Goal: Task Accomplishment & Management: Use online tool/utility

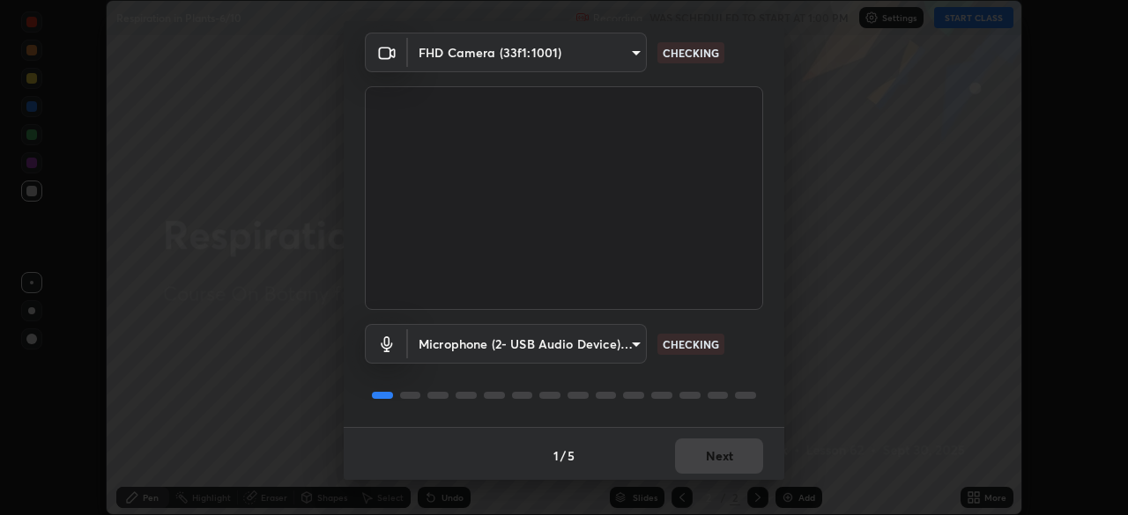
scroll to position [63, 0]
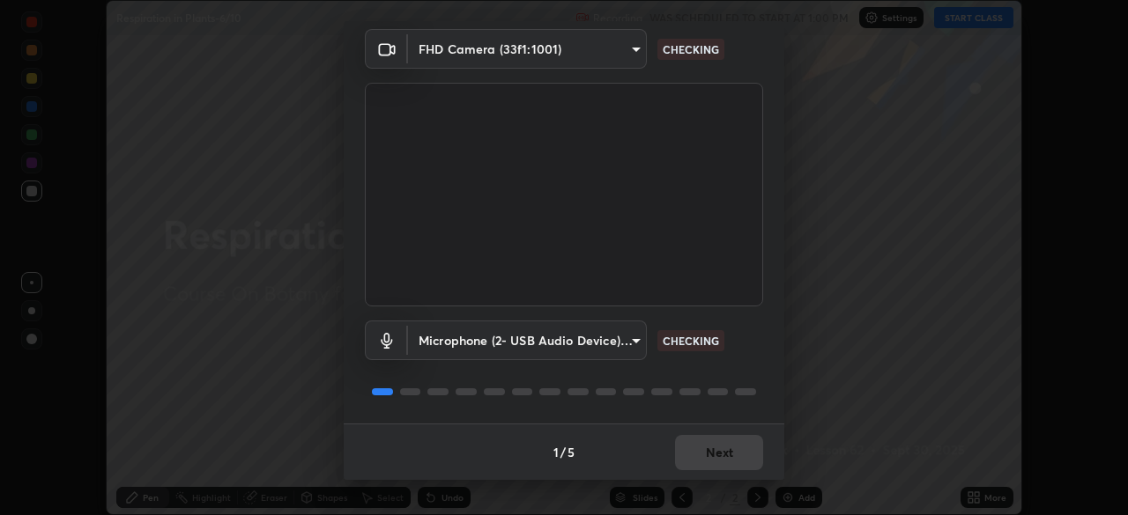
click at [715, 363] on div "Microphone (2- USB Audio Device) (0d8c:0014) 7be557aaaeb39a85da3ed3a1ecffb22538…" at bounding box center [564, 365] width 398 height 117
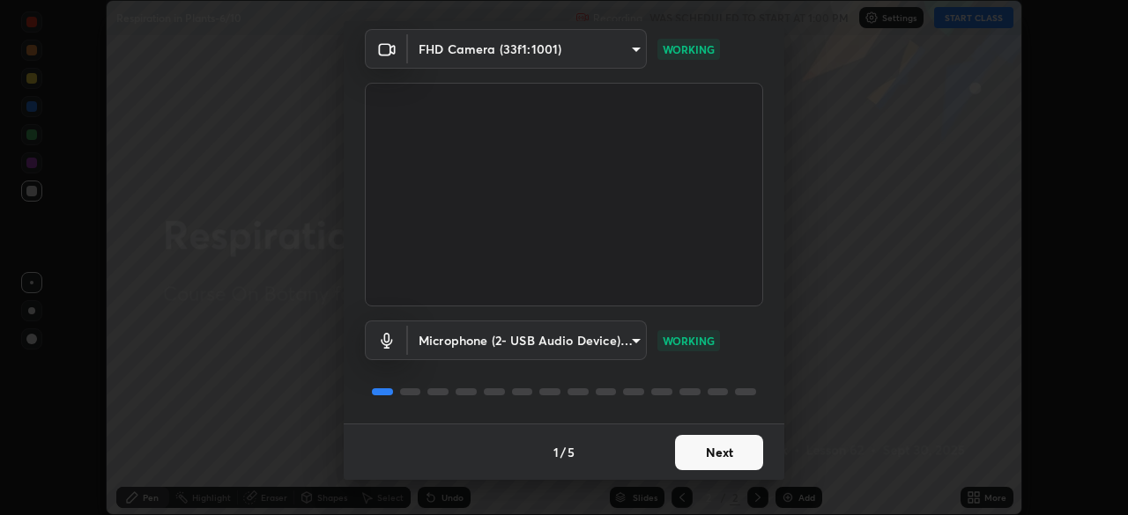
click at [726, 469] on button "Next" at bounding box center [719, 452] width 88 height 35
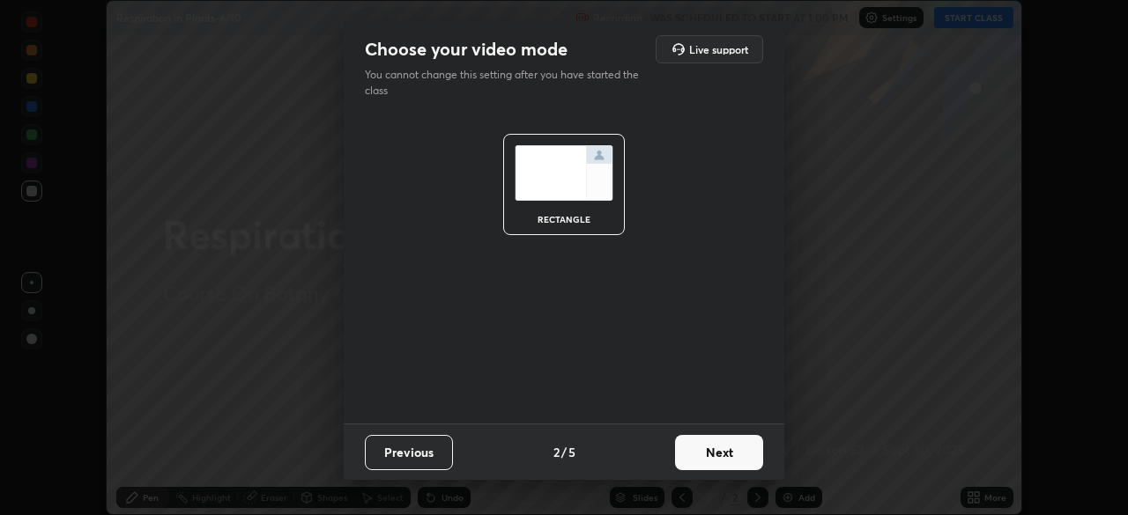
scroll to position [0, 0]
click at [729, 469] on button "Next" at bounding box center [719, 452] width 88 height 35
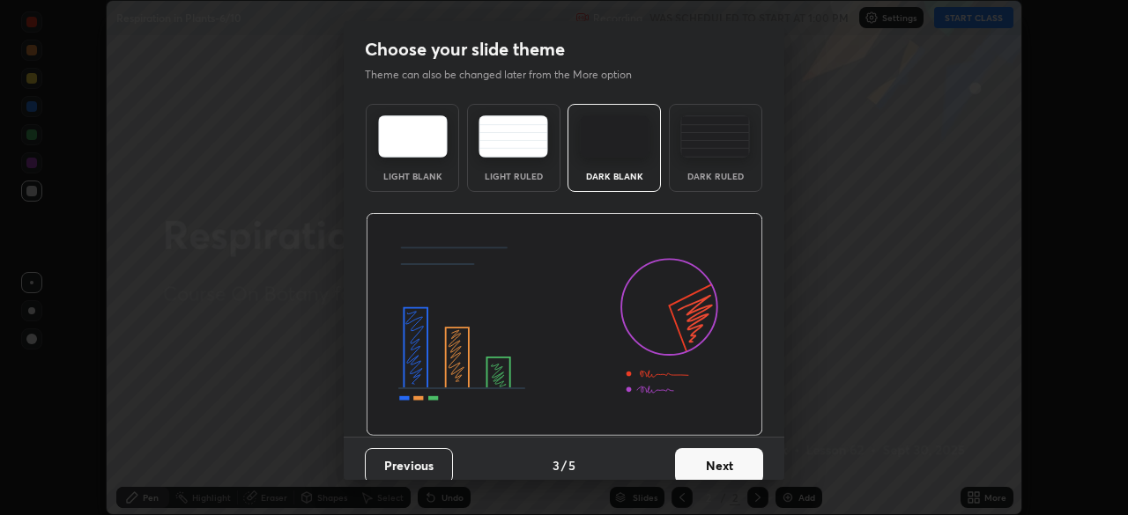
click at [710, 465] on button "Next" at bounding box center [719, 465] width 88 height 35
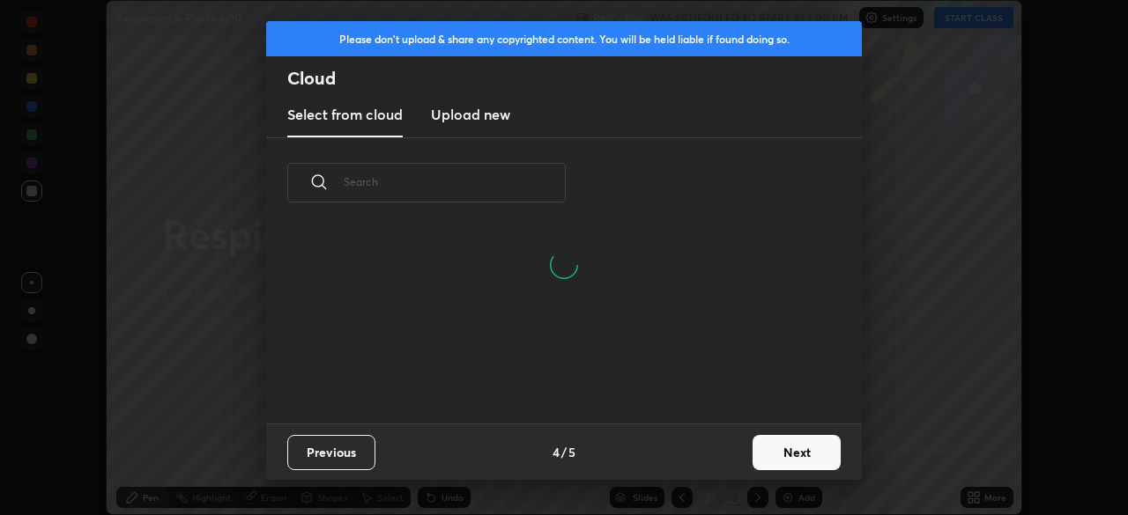
click at [542, 183] on input "text" at bounding box center [455, 181] width 222 height 75
click at [540, 180] on input "text" at bounding box center [455, 181] width 222 height 75
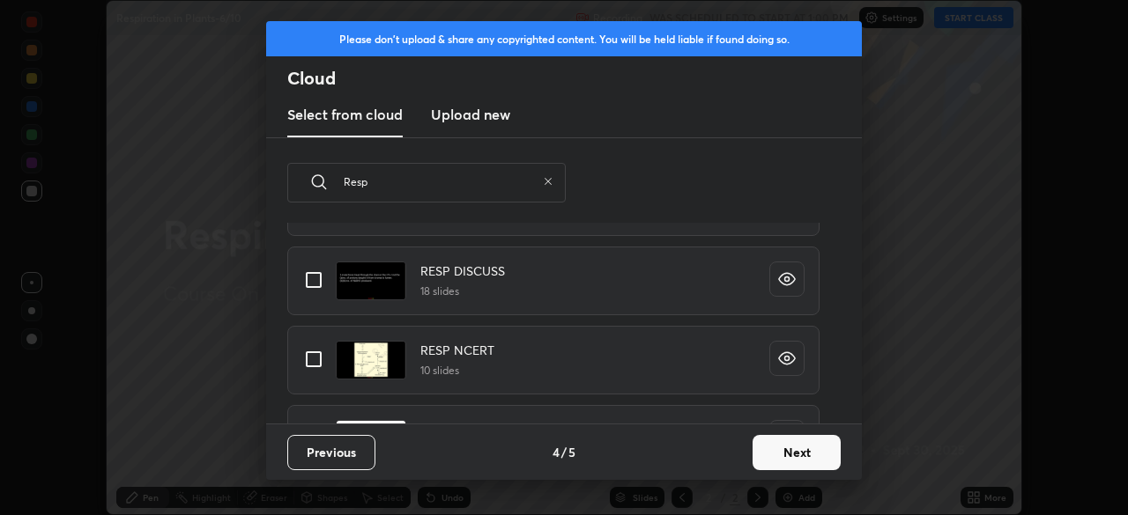
scroll to position [151, 0]
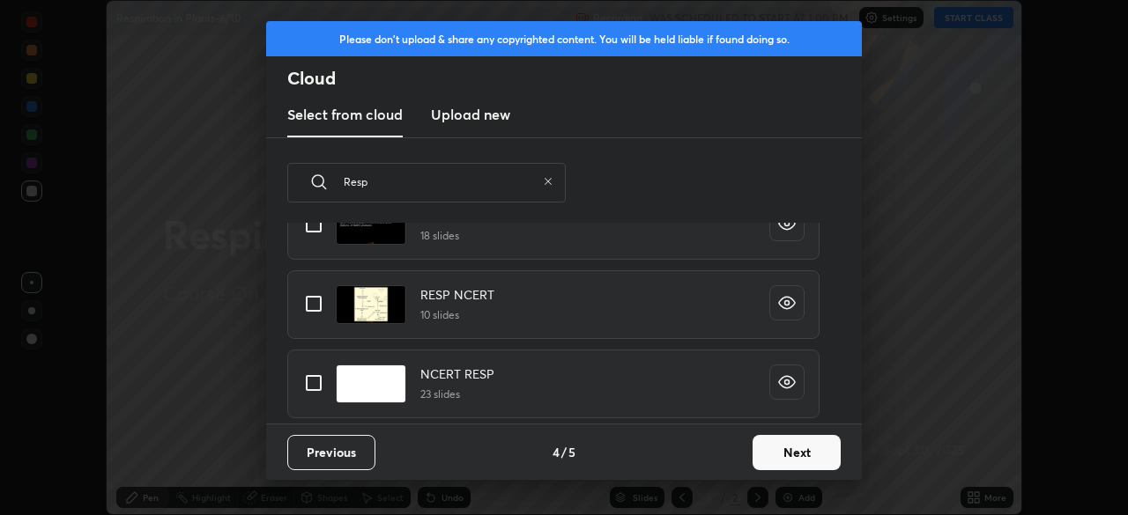
type input "Resp"
click at [327, 384] on input "grid" at bounding box center [313, 383] width 37 height 37
checkbox input "true"
click at [784, 464] on button "Next" at bounding box center [796, 452] width 88 height 35
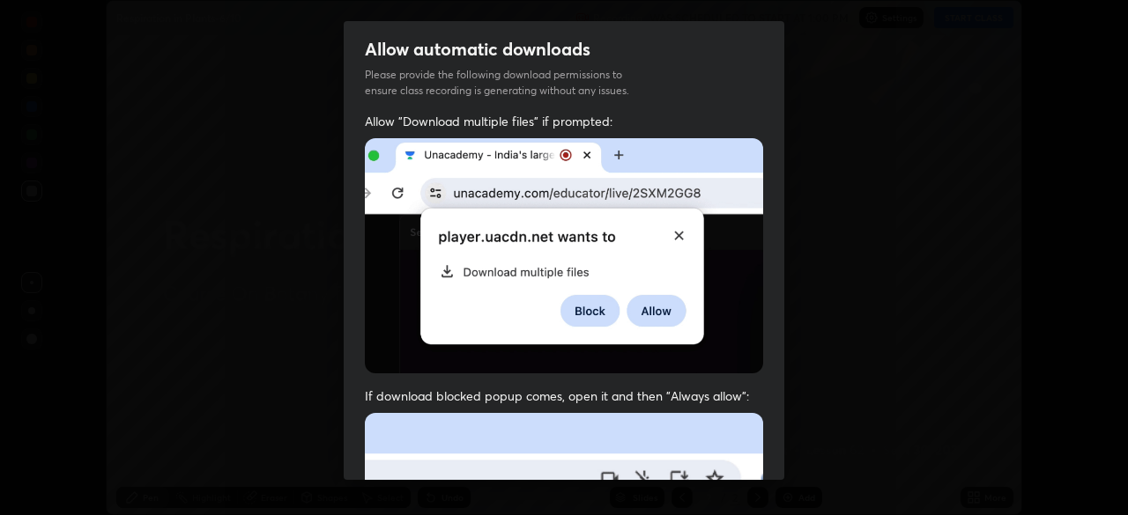
scroll to position [41, 0]
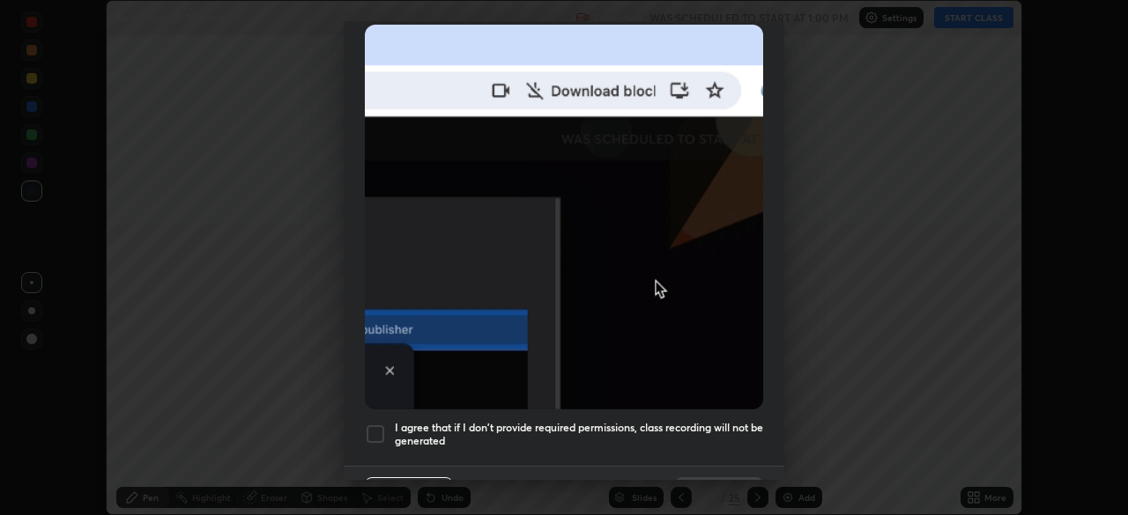
scroll to position [422, 0]
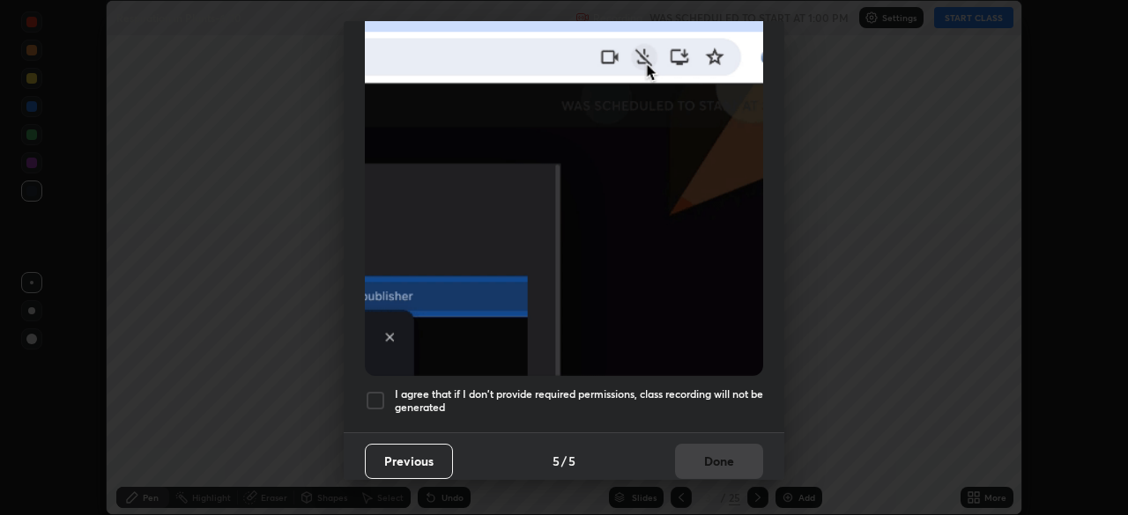
click at [550, 396] on h5 "I agree that if I don't provide required permissions, class recording will not …" at bounding box center [579, 401] width 368 height 27
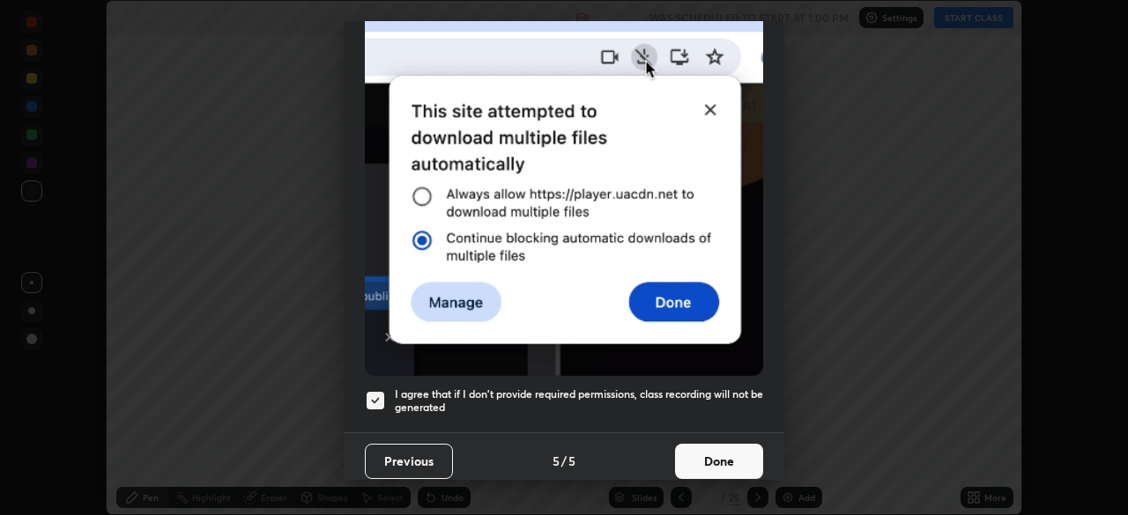
click at [688, 458] on button "Done" at bounding box center [719, 461] width 88 height 35
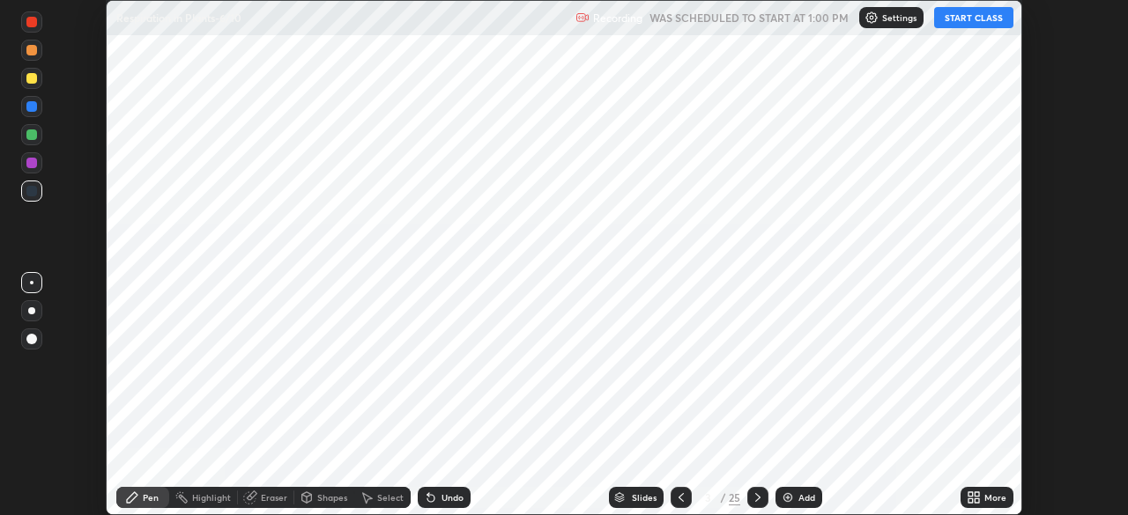
click at [638, 495] on div "Slides" at bounding box center [644, 497] width 25 height 9
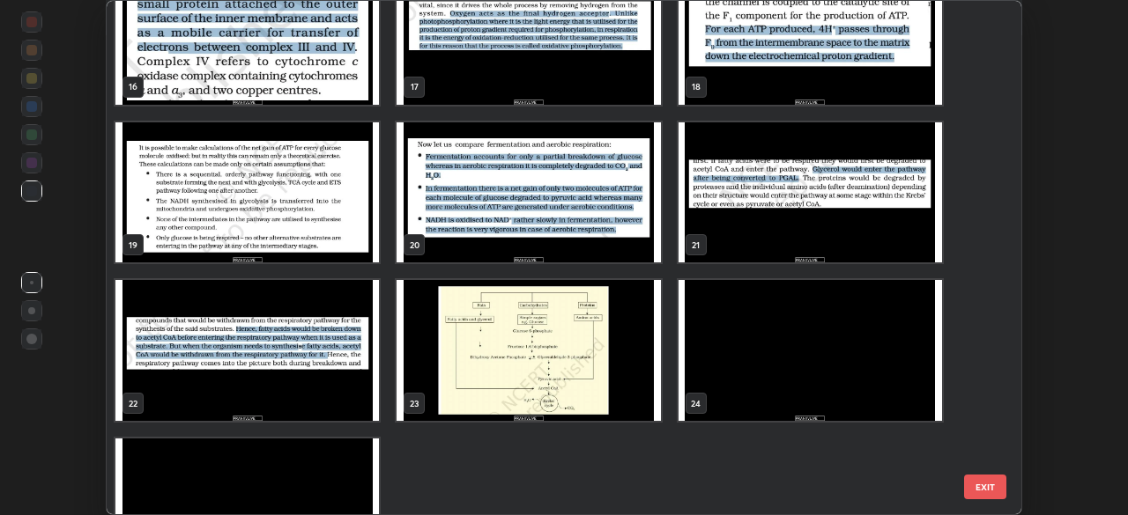
scroll to position [910, 0]
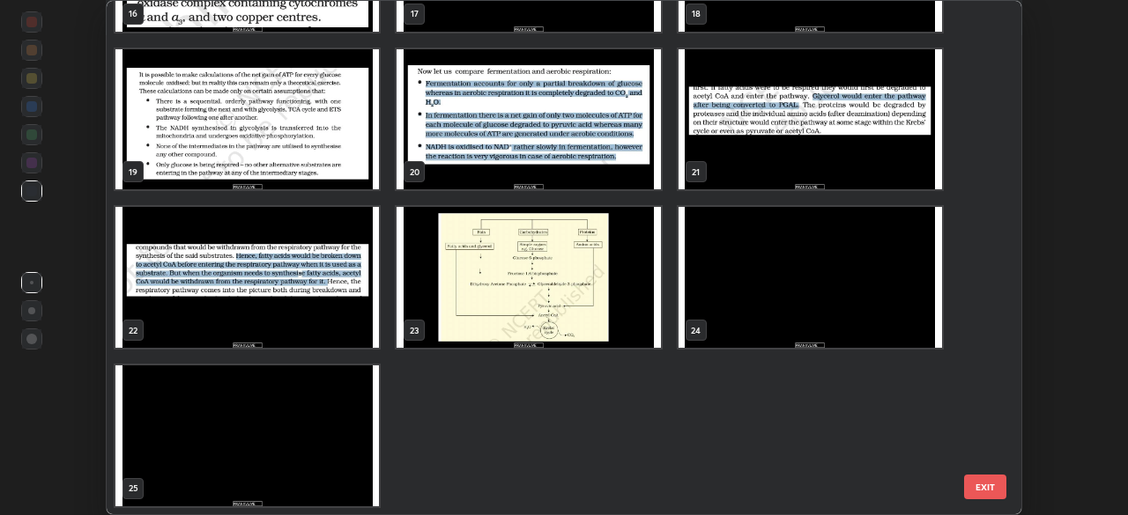
click at [757, 279] on img "grid" at bounding box center [809, 277] width 263 height 141
click at [749, 282] on img "grid" at bounding box center [809, 277] width 263 height 141
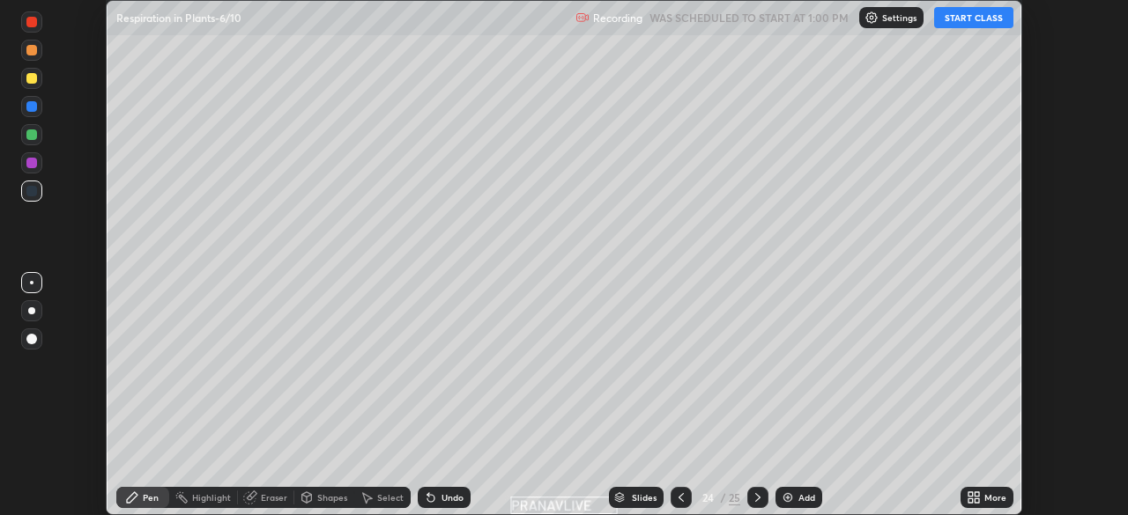
click at [744, 281] on img "grid" at bounding box center [809, 277] width 263 height 141
click at [744, 278] on img "grid" at bounding box center [809, 277] width 263 height 141
click at [738, 277] on img "grid" at bounding box center [809, 277] width 263 height 141
click at [976, 500] on icon at bounding box center [976, 501] width 4 height 4
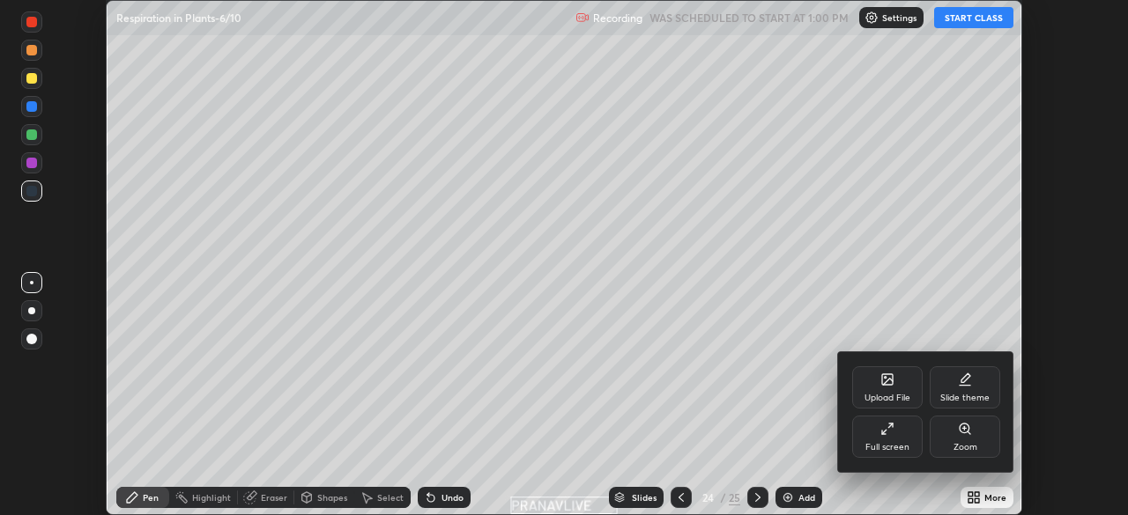
click at [892, 405] on div "Upload File" at bounding box center [887, 387] width 70 height 42
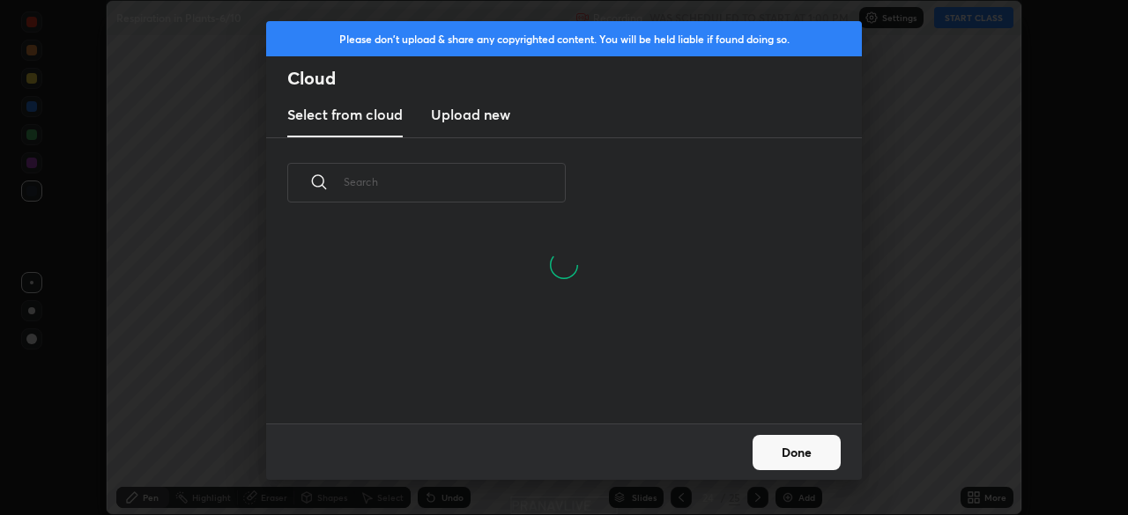
click at [512, 179] on input "text" at bounding box center [455, 181] width 222 height 75
click at [514, 175] on input "text" at bounding box center [455, 181] width 222 height 75
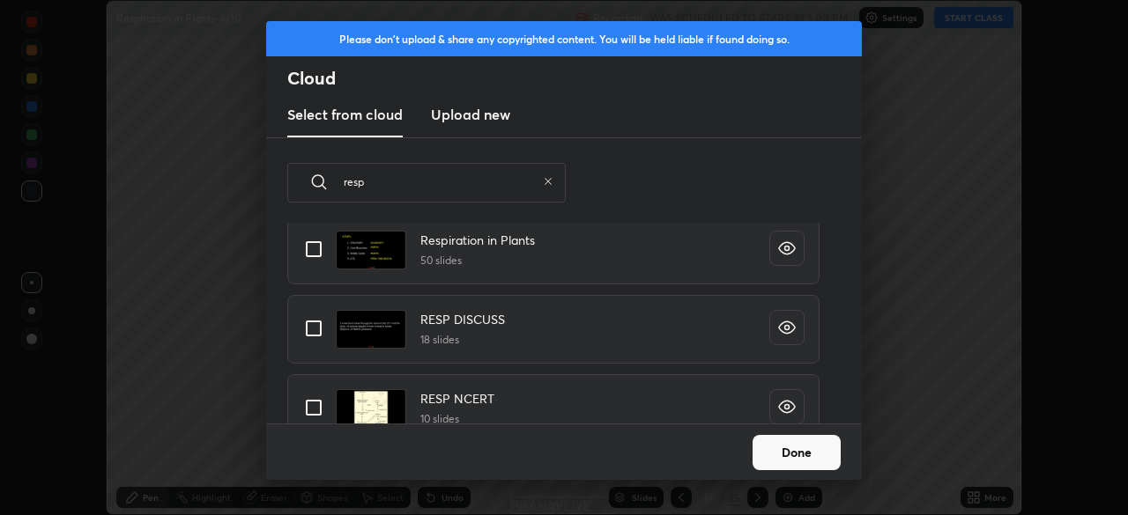
scroll to position [57, 0]
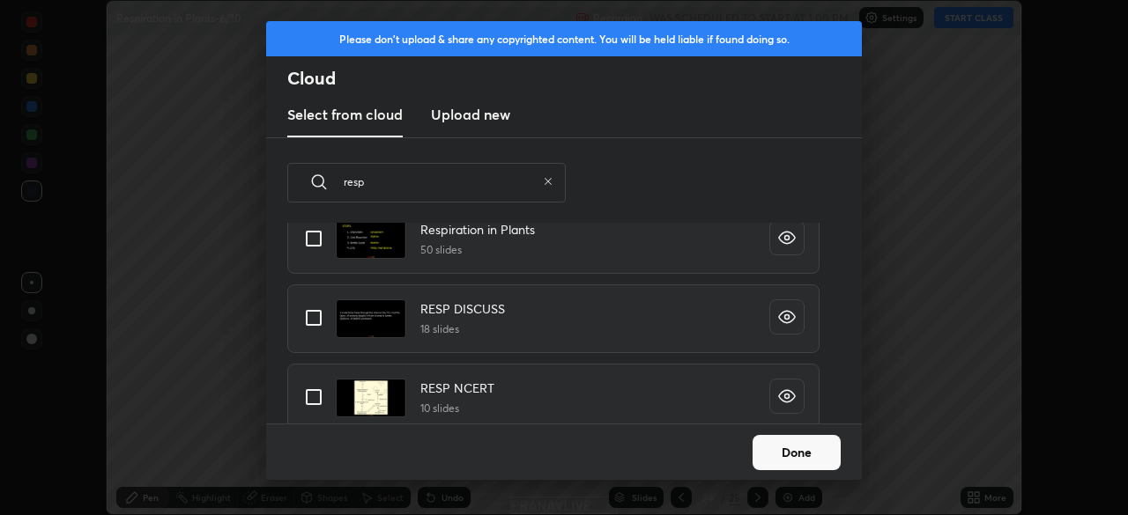
type input "resp"
click at [319, 245] on input "grid" at bounding box center [313, 238] width 37 height 37
checkbox input "true"
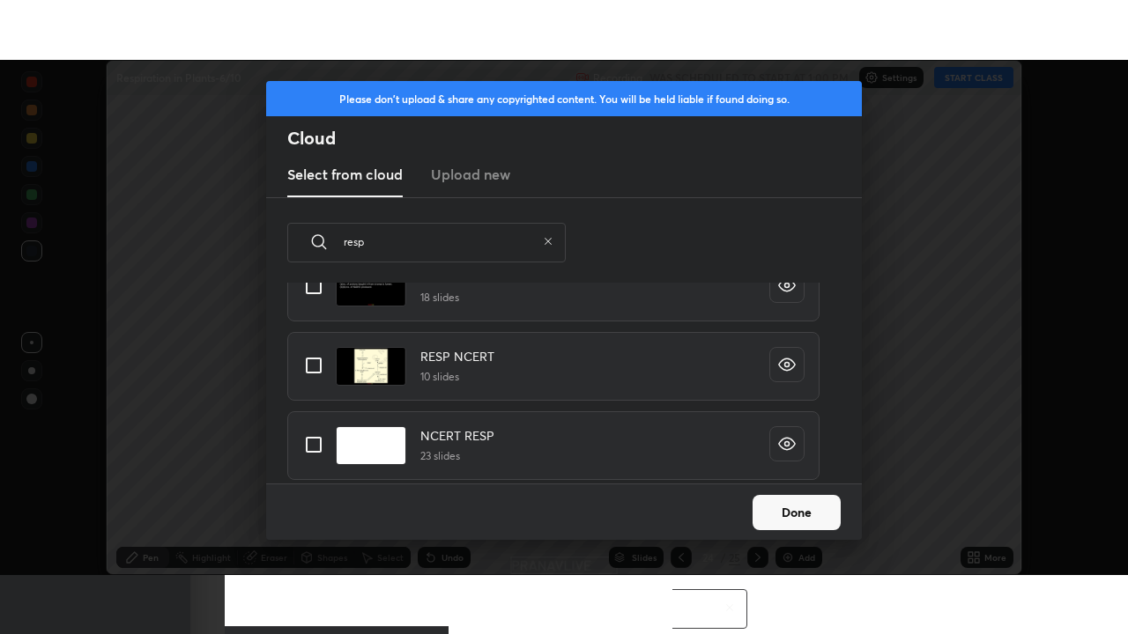
scroll to position [150, 0]
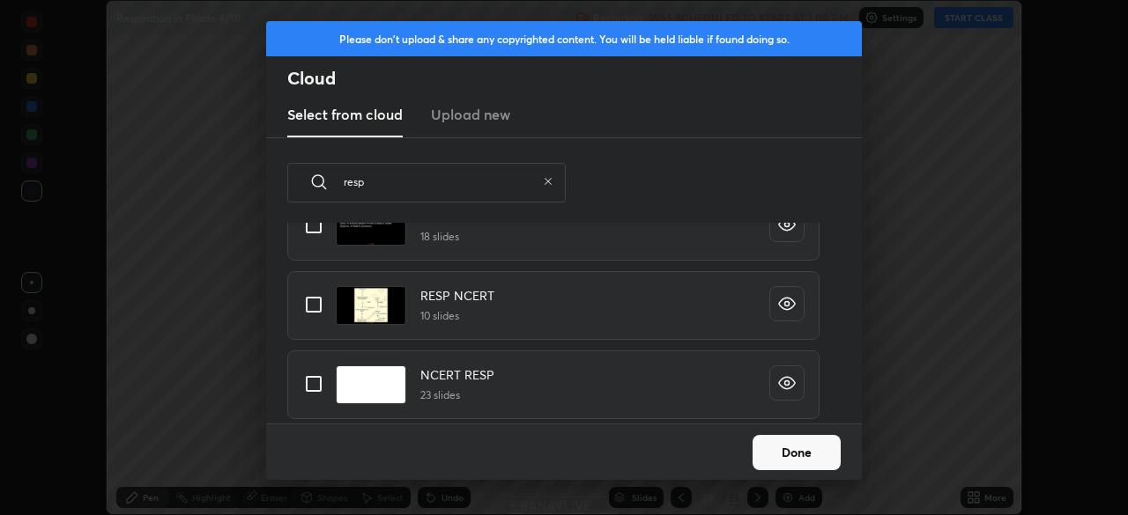
click at [326, 308] on input "grid" at bounding box center [313, 304] width 37 height 37
checkbox input "true"
click at [773, 454] on button "Done" at bounding box center [796, 452] width 88 height 35
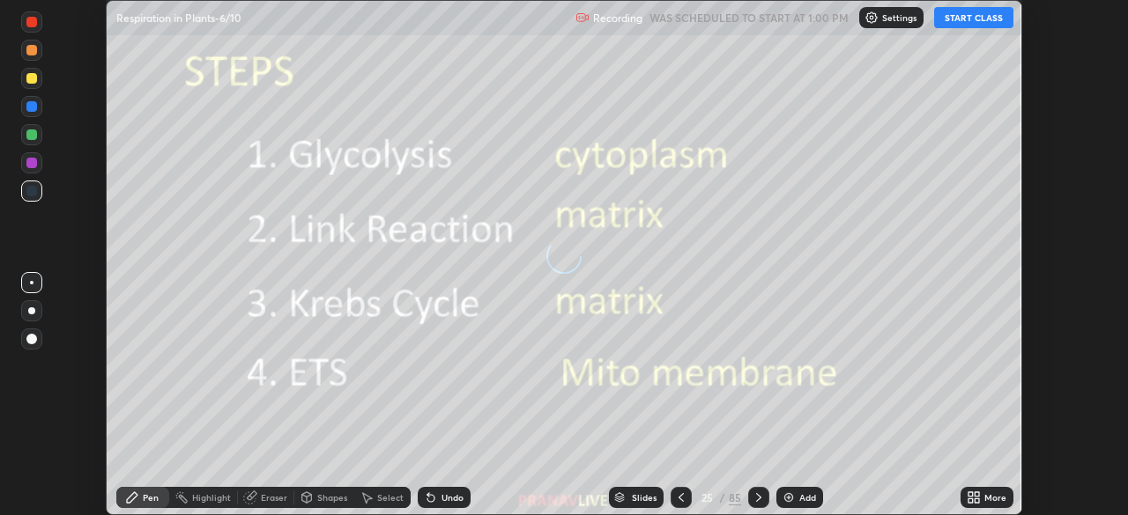
click at [679, 498] on icon at bounding box center [681, 498] width 14 height 14
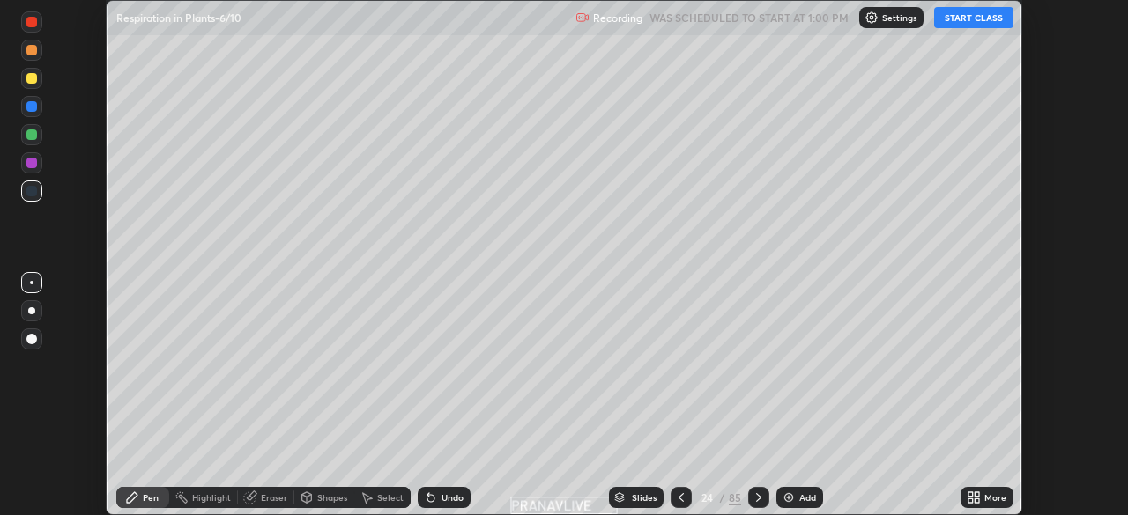
click at [805, 507] on div "Add" at bounding box center [799, 497] width 47 height 21
click at [974, 24] on button "START CLASS" at bounding box center [973, 17] width 79 height 21
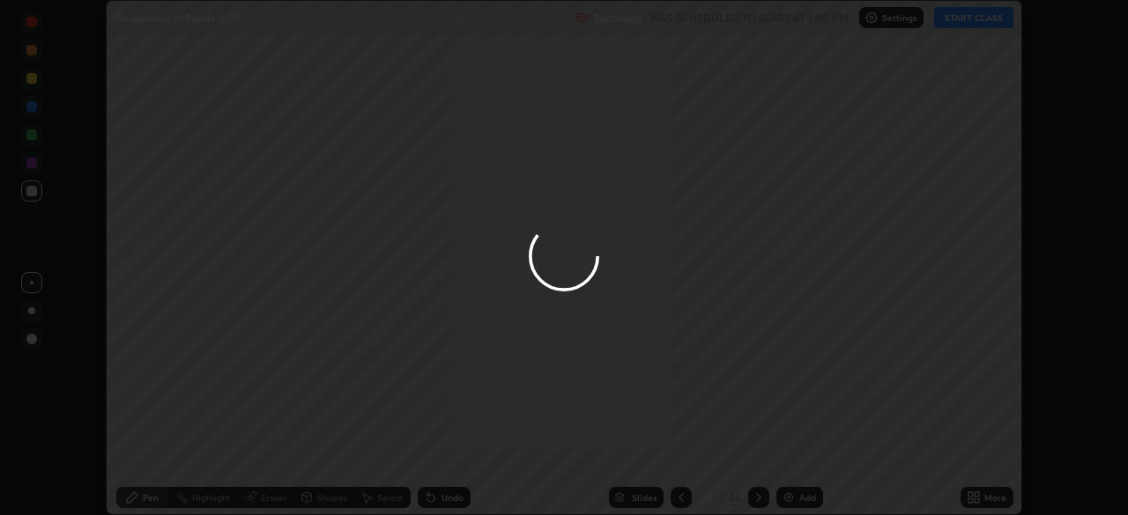
click at [980, 498] on div at bounding box center [564, 257] width 1128 height 515
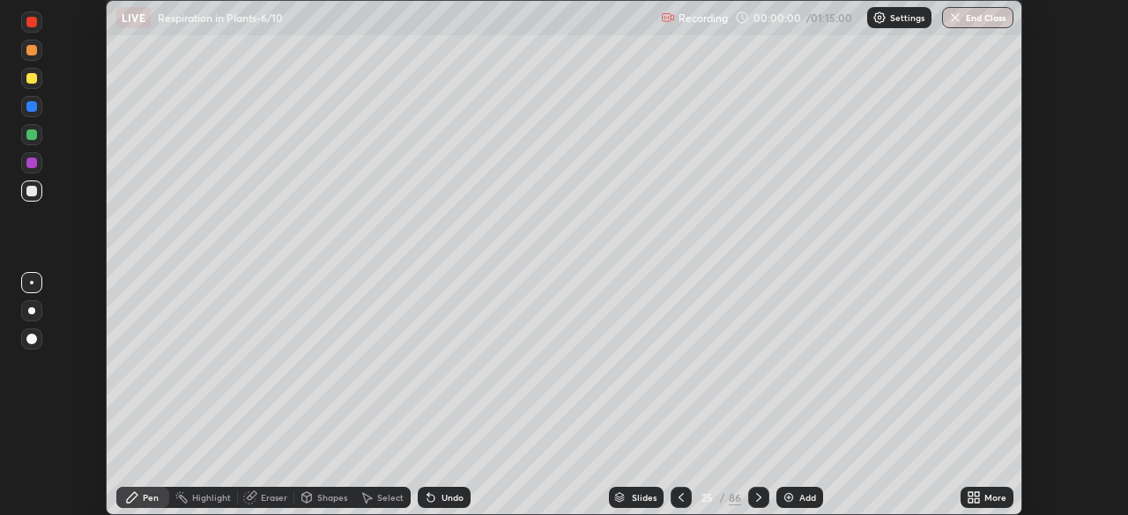
click at [970, 494] on icon at bounding box center [970, 494] width 4 height 4
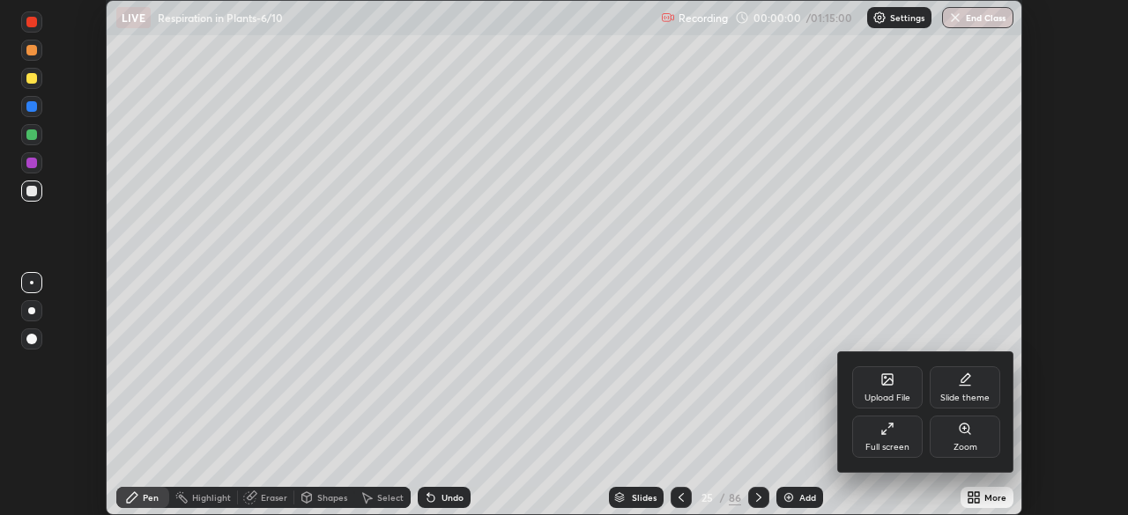
click at [898, 436] on div "Full screen" at bounding box center [887, 437] width 70 height 42
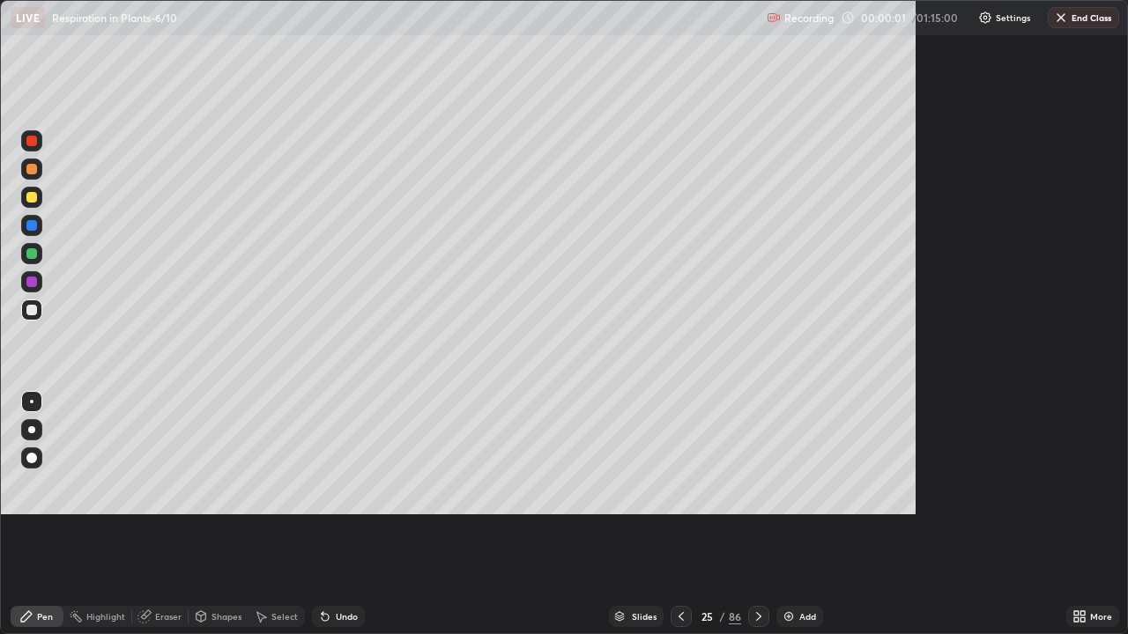
scroll to position [634, 1128]
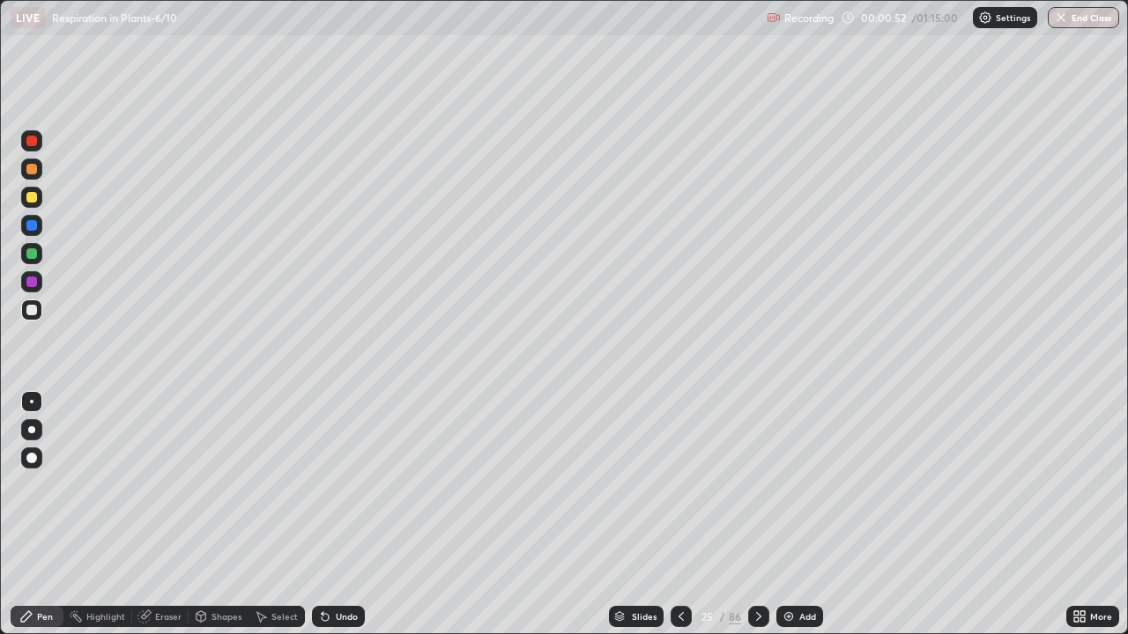
click at [640, 514] on div "Slides" at bounding box center [644, 616] width 25 height 9
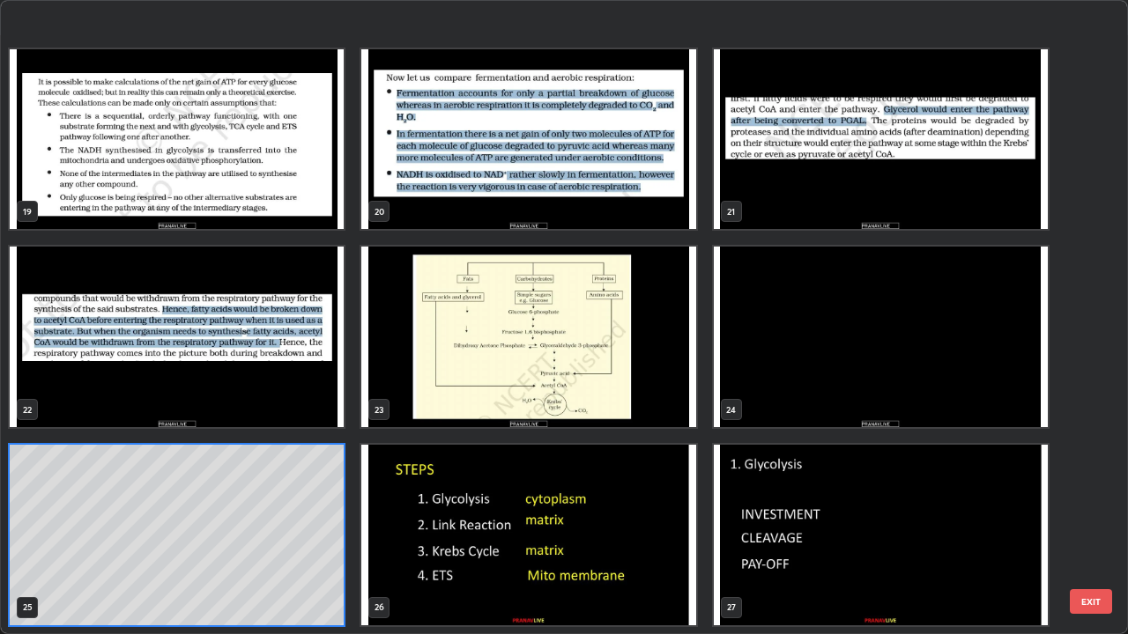
scroll to position [1236, 0]
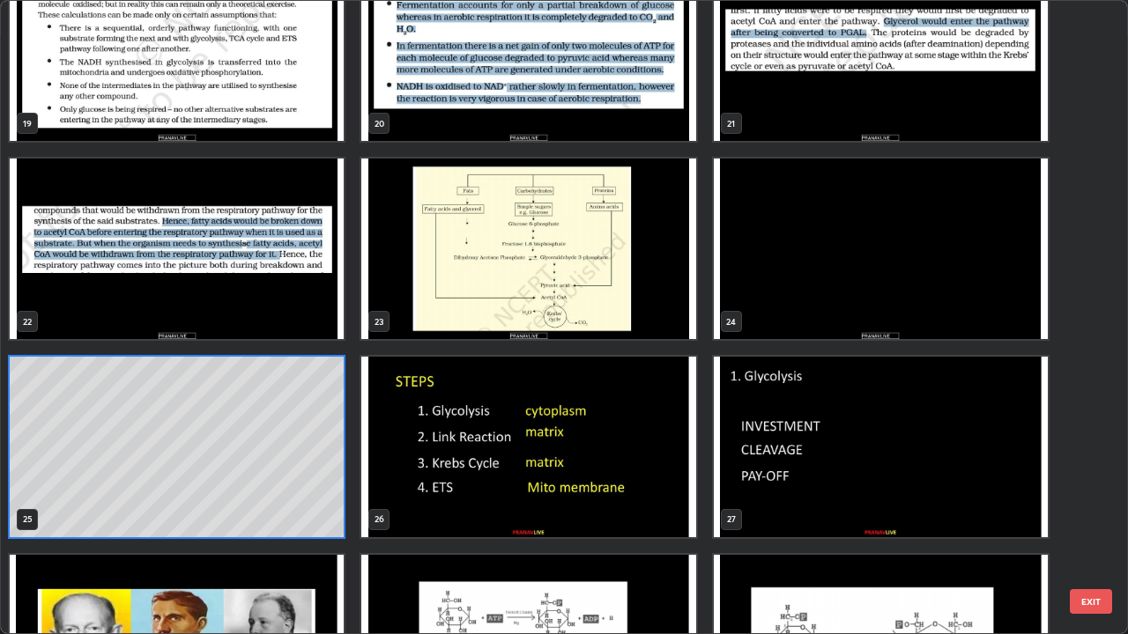
click at [482, 286] on img "grid" at bounding box center [528, 249] width 334 height 181
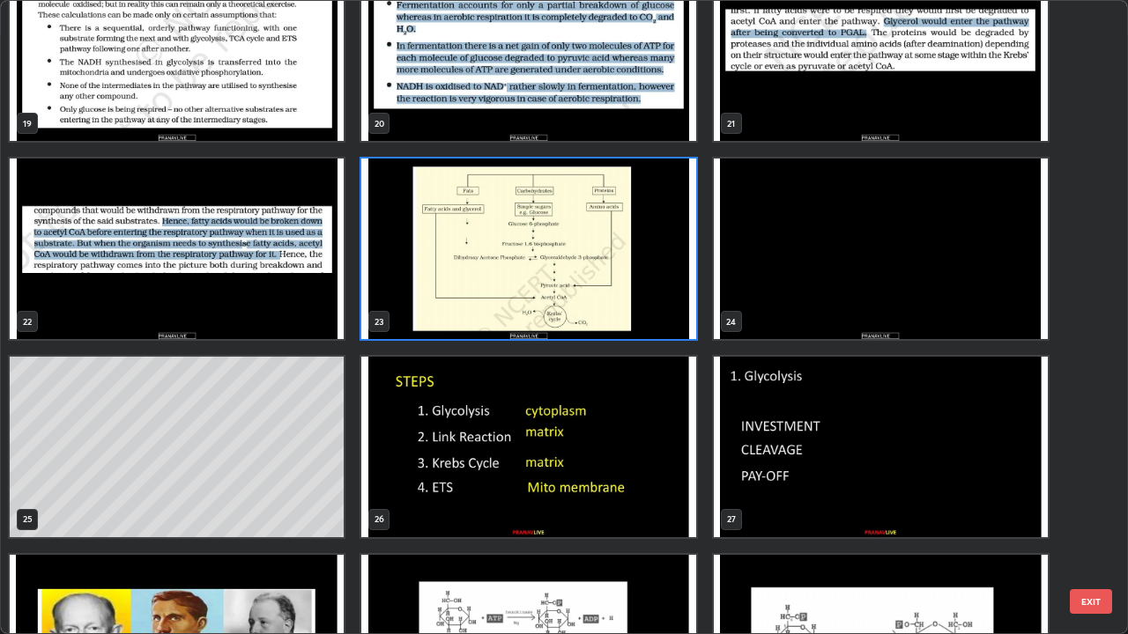
click at [480, 292] on img "grid" at bounding box center [528, 249] width 334 height 181
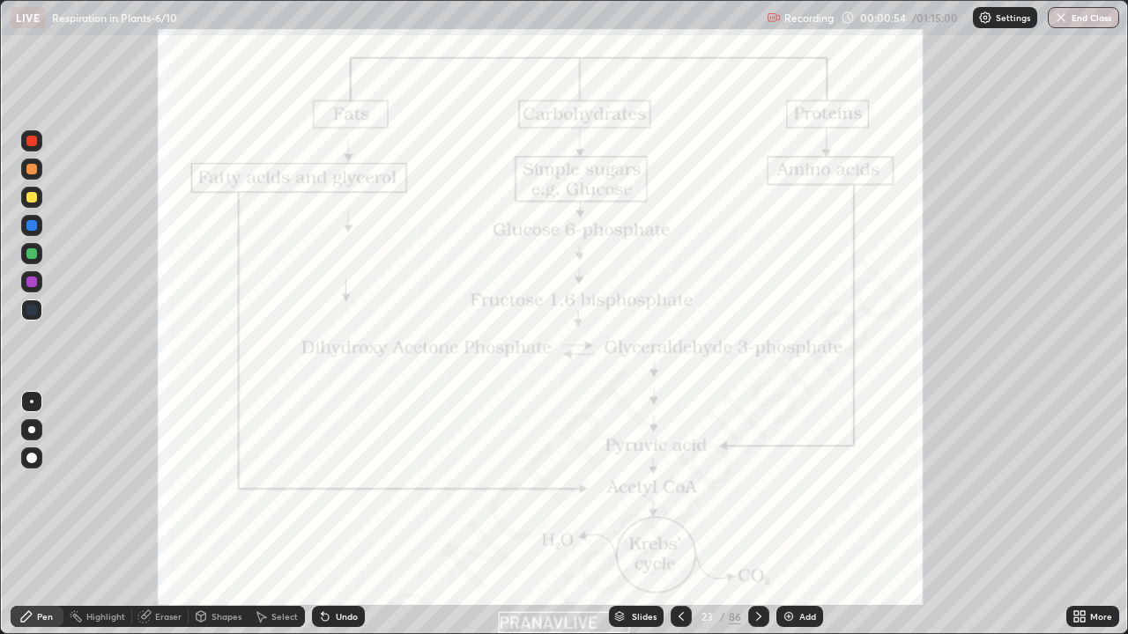
click at [477, 290] on img "grid" at bounding box center [528, 249] width 334 height 181
click at [35, 147] on div at bounding box center [31, 140] width 21 height 21
click at [33, 432] on div at bounding box center [31, 429] width 7 height 7
click at [629, 514] on div "Slides" at bounding box center [636, 616] width 55 height 21
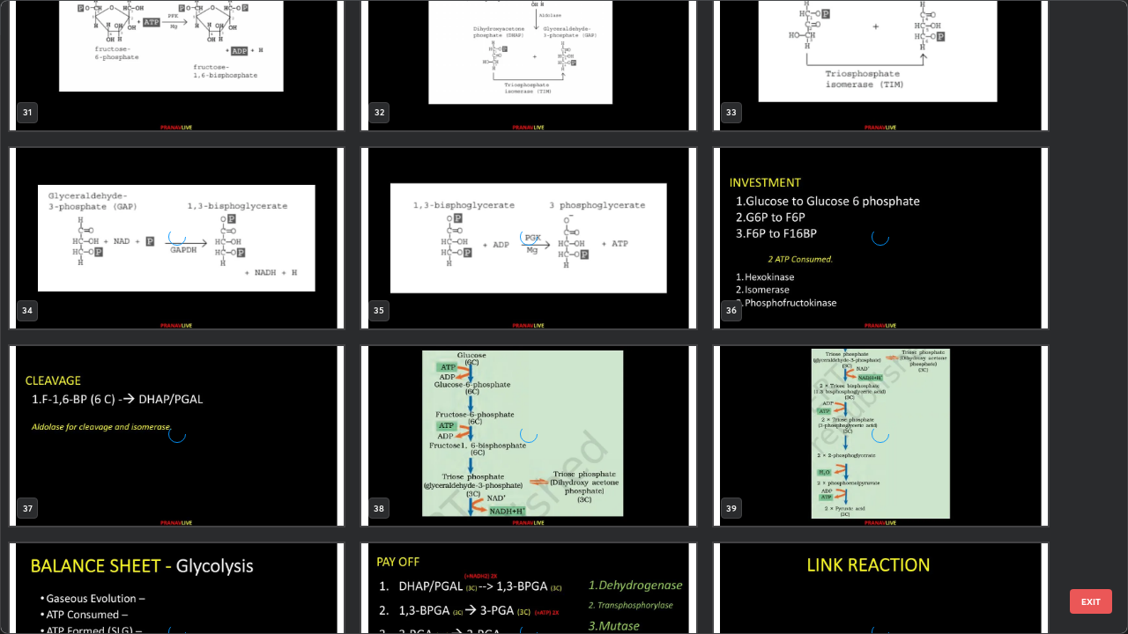
scroll to position [2070, 0]
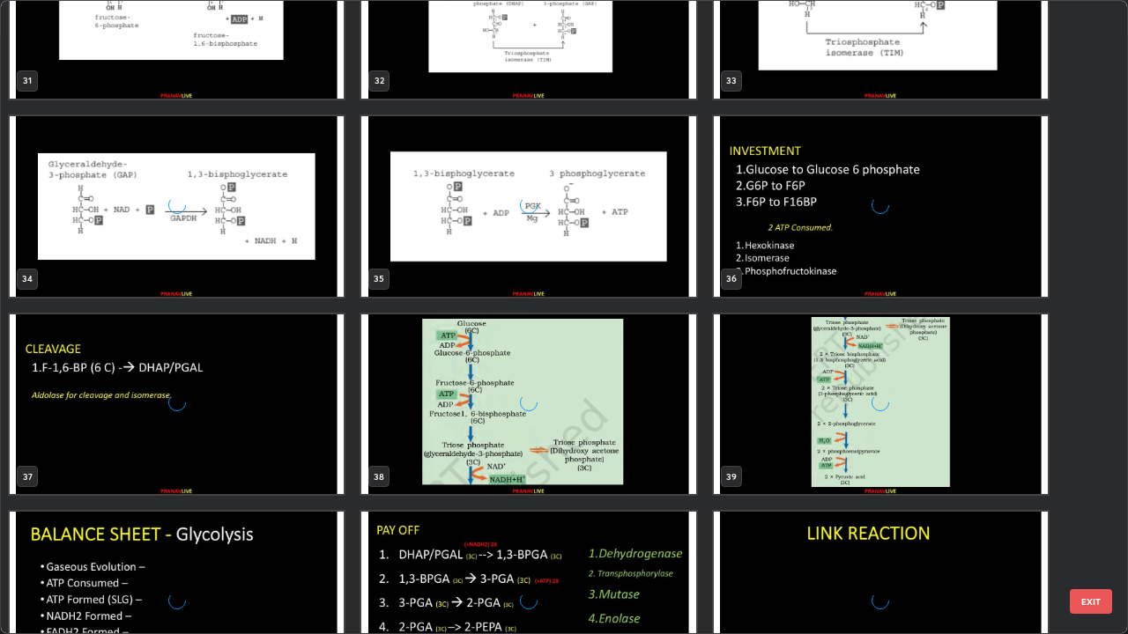
click at [501, 333] on div "31 32 33 34 35 36 37 38 39 40 41 42 43 44 45" at bounding box center [548, 317] width 1095 height 633
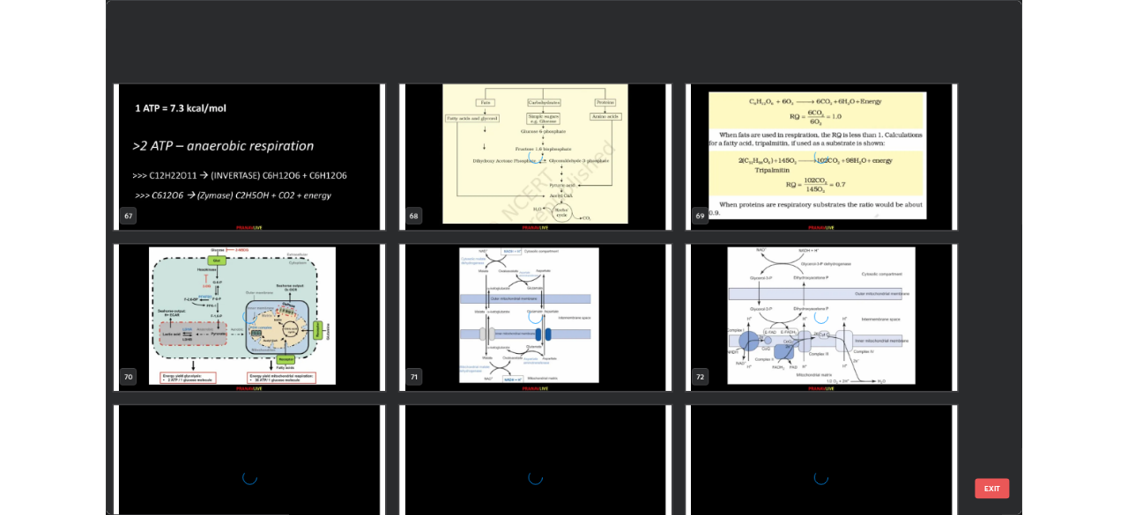
scroll to position [5106, 0]
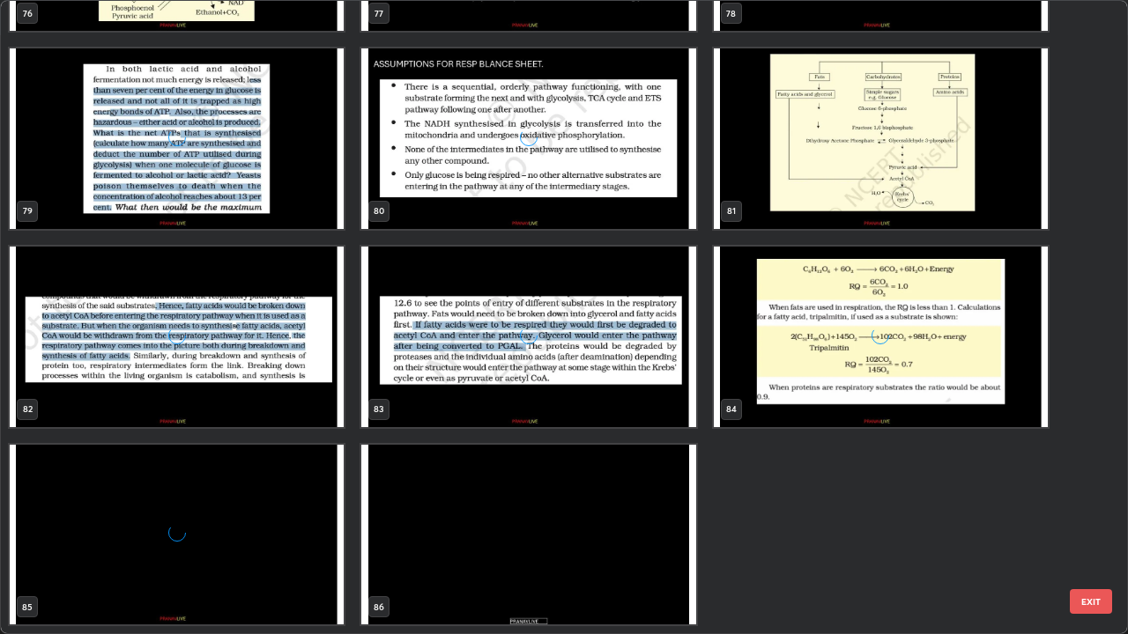
click at [497, 280] on div "grid" at bounding box center [528, 337] width 334 height 181
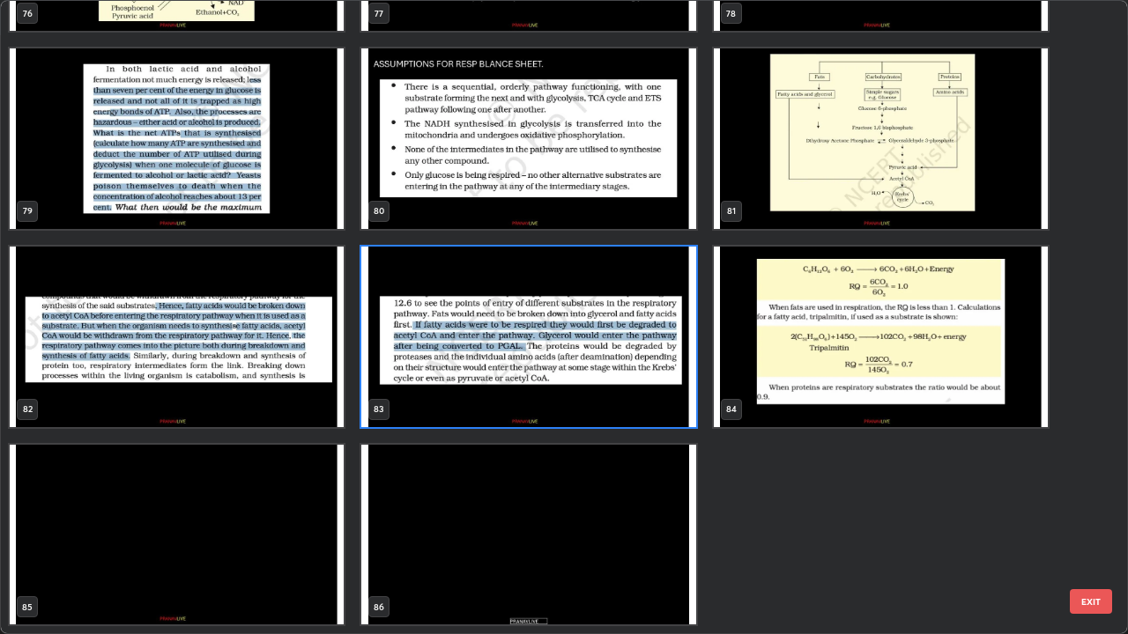
click at [753, 352] on img "grid" at bounding box center [881, 337] width 334 height 181
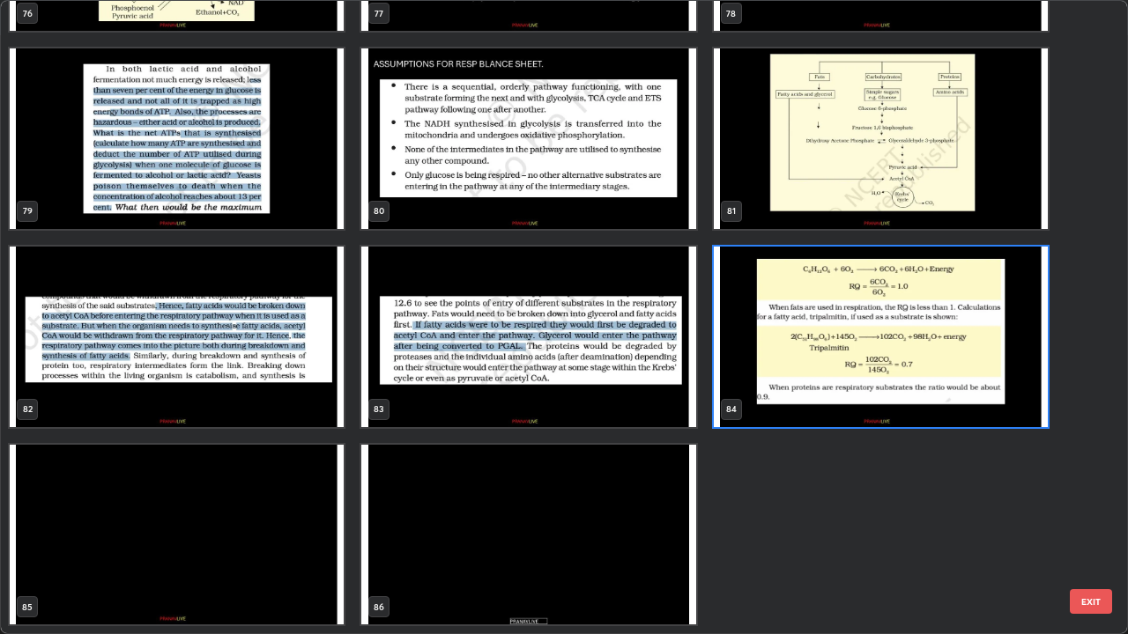
click at [755, 351] on img "grid" at bounding box center [881, 337] width 334 height 181
click at [756, 352] on img "grid" at bounding box center [881, 337] width 334 height 181
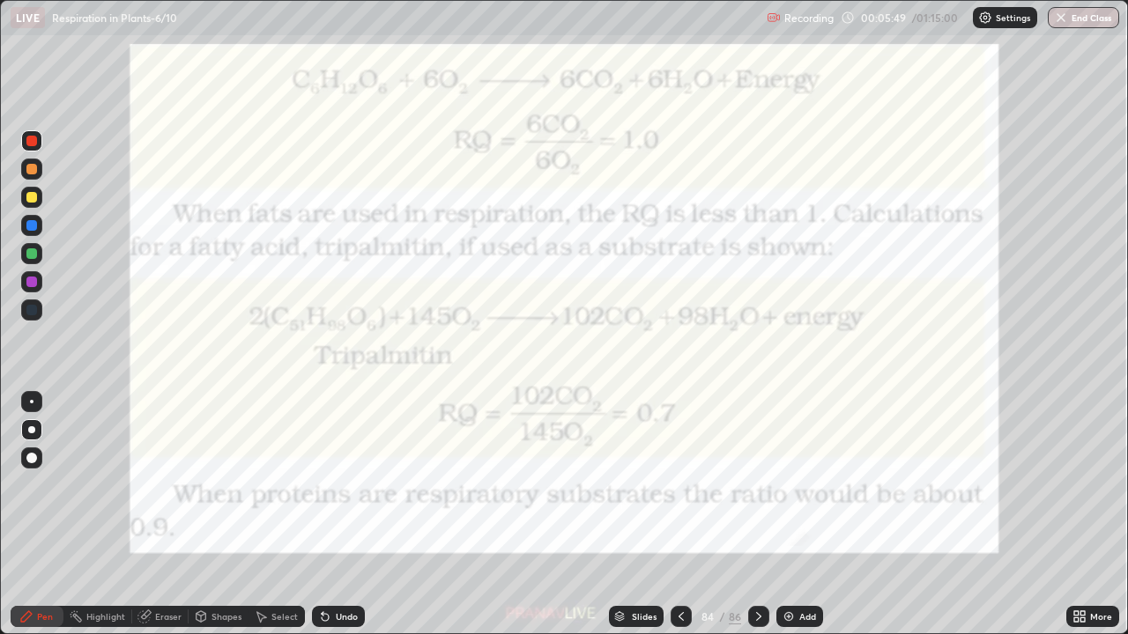
click at [754, 352] on img "grid" at bounding box center [881, 337] width 334 height 181
click at [817, 514] on div "Add" at bounding box center [799, 616] width 47 height 21
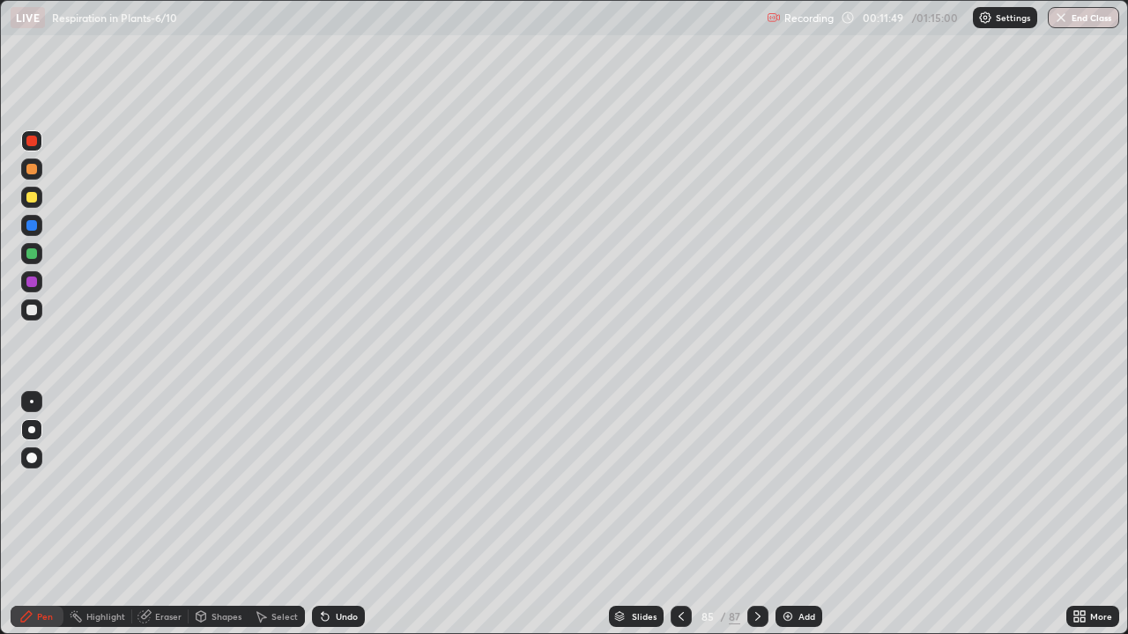
click at [38, 306] on div at bounding box center [31, 310] width 21 height 21
click at [41, 230] on div at bounding box center [31, 225] width 21 height 21
click at [1082, 514] on icon at bounding box center [1082, 613] width 4 height 4
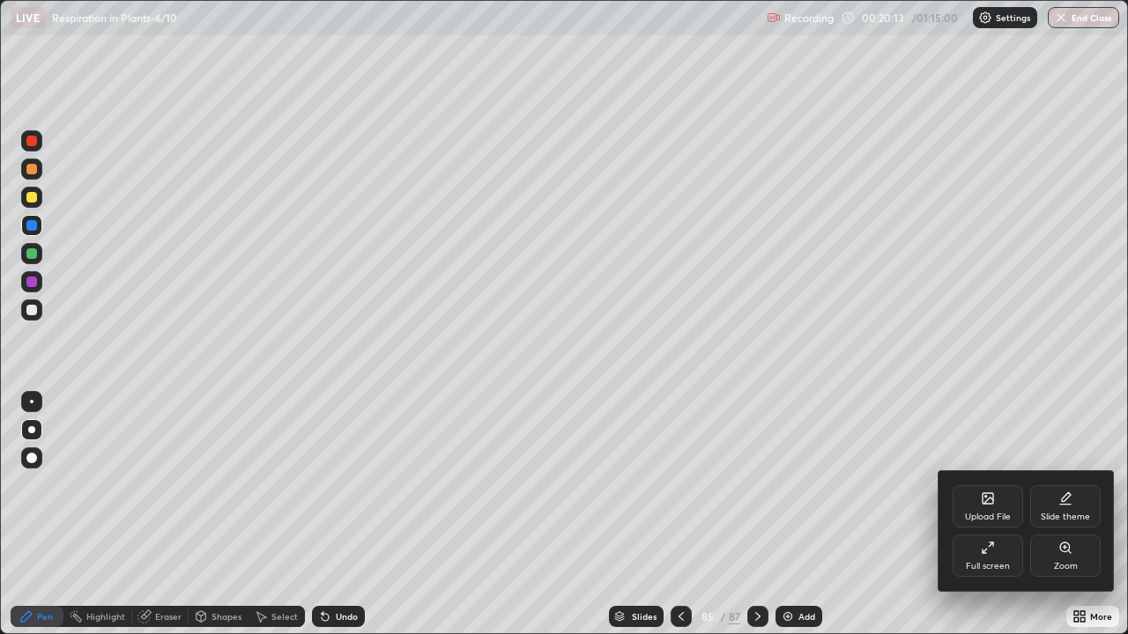
click at [997, 514] on div "Full screen" at bounding box center [987, 556] width 70 height 42
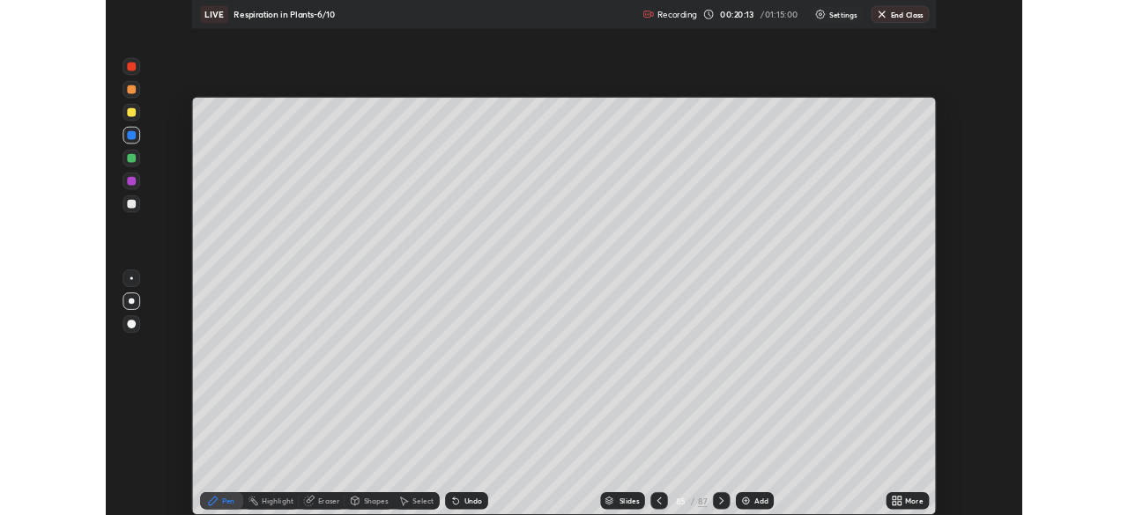
scroll to position [87581, 86968]
